Goal: Task Accomplishment & Management: Use online tool/utility

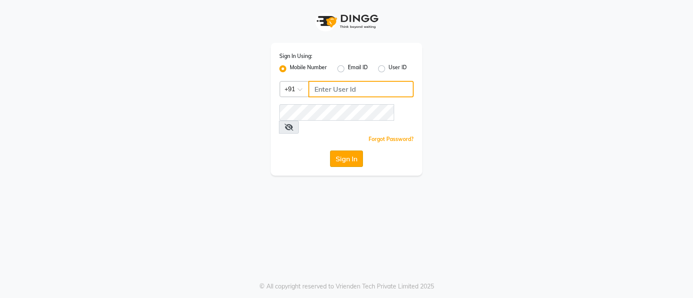
type input "8050403150"
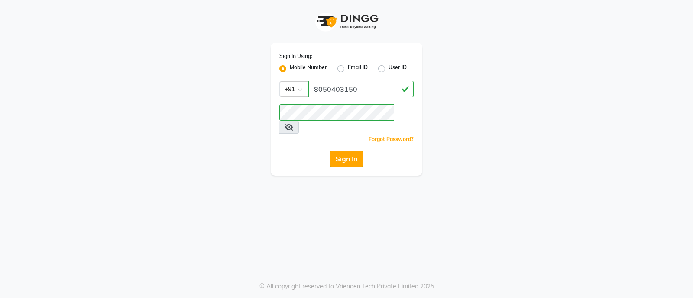
click at [348, 151] on button "Sign In" at bounding box center [346, 159] width 33 height 16
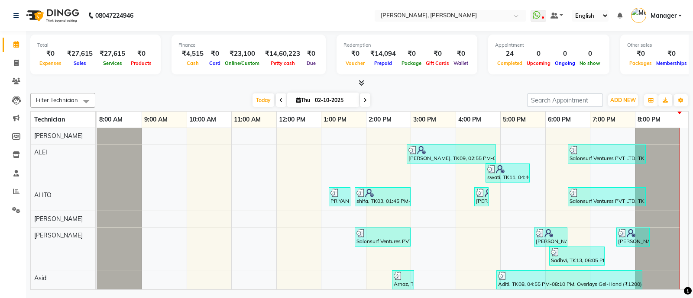
click at [359, 83] on icon at bounding box center [362, 83] width 6 height 6
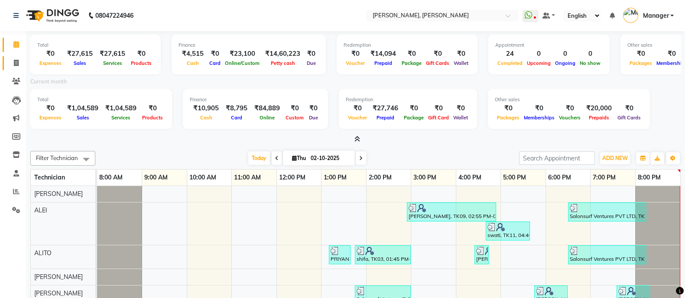
click at [13, 68] on span at bounding box center [16, 63] width 15 height 10
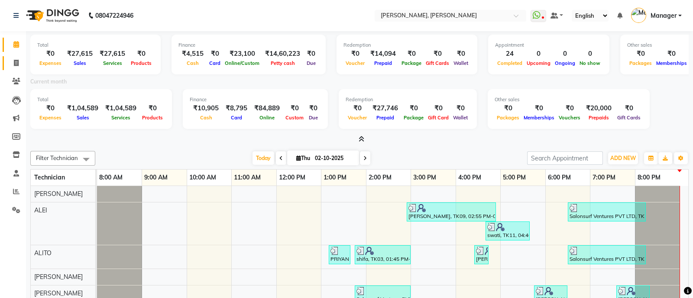
select select "3767"
select select "service"
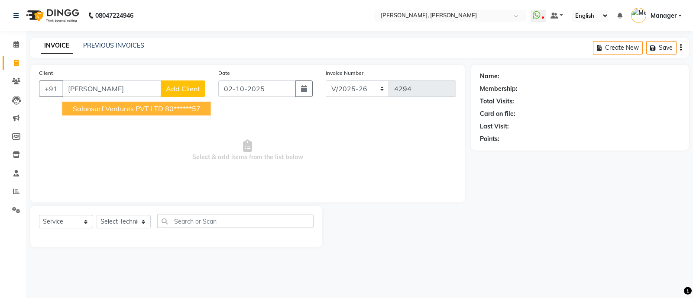
click at [100, 104] on span "Salonsurf Ventures PVT LTD" at bounding box center [118, 108] width 91 height 9
type input "80******57"
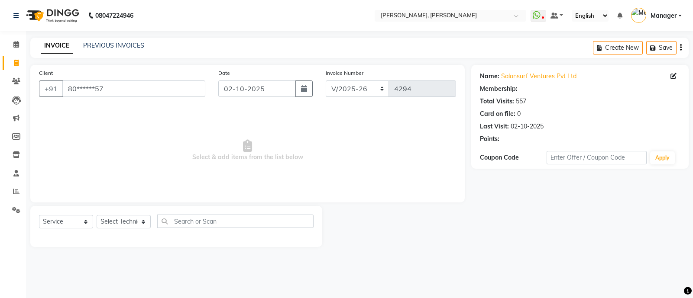
select select "1: Object"
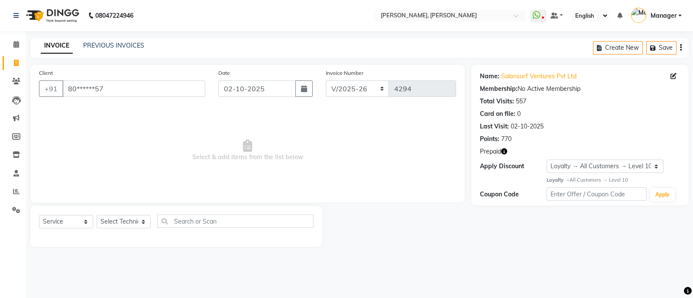
click at [504, 156] on button "button" at bounding box center [504, 151] width 6 height 9
click at [15, 42] on icon at bounding box center [16, 44] width 6 height 6
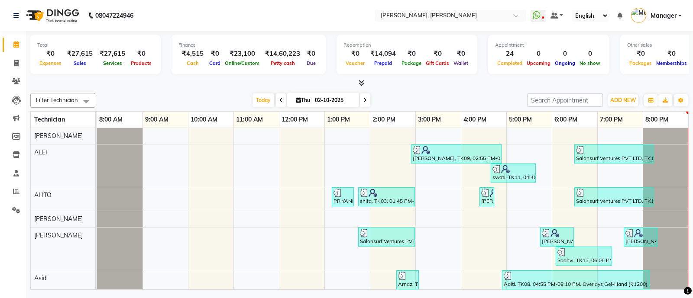
click at [681, 107] on div "Filter Technician Select All [PERSON_NAME] [PERSON_NAME] [PERSON_NAME] Asid Han…" at bounding box center [359, 190] width 658 height 201
click at [359, 82] on icon at bounding box center [362, 83] width 6 height 6
